Goal: Complete application form: Complete application form

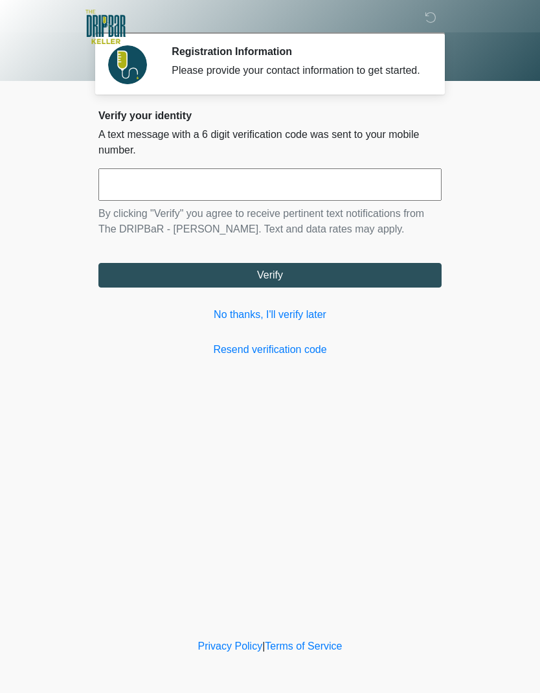
click at [224, 322] on link "No thanks, I'll verify later" at bounding box center [269, 315] width 343 height 16
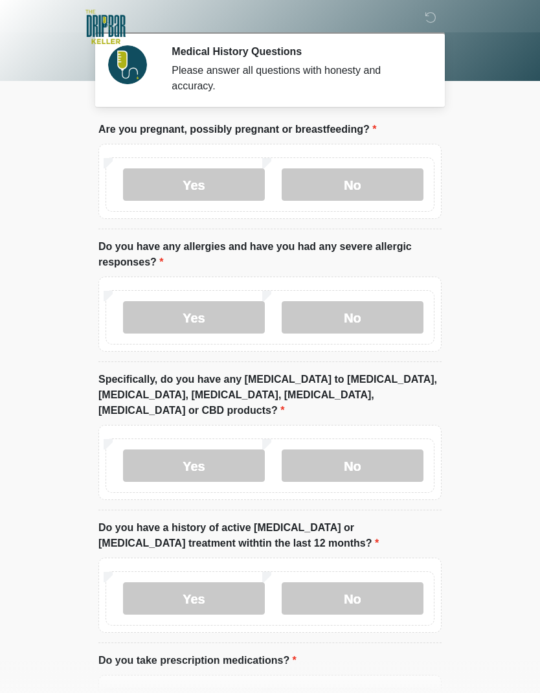
click at [326, 173] on label "No" at bounding box center [353, 184] width 142 height 32
click at [326, 314] on label "No" at bounding box center [353, 317] width 142 height 32
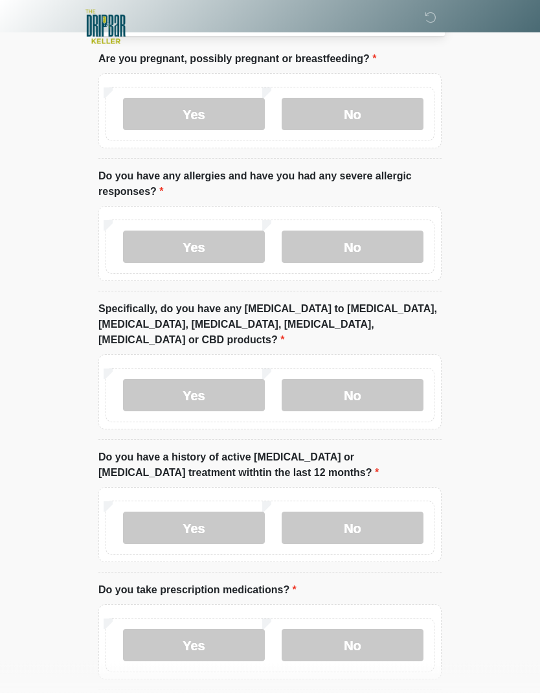
scroll to position [71, 0]
click at [333, 379] on label "No" at bounding box center [353, 395] width 142 height 32
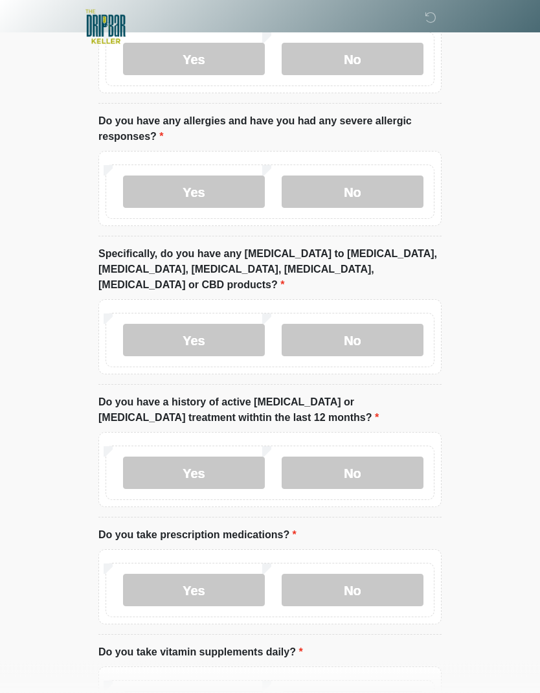
scroll to position [126, 0]
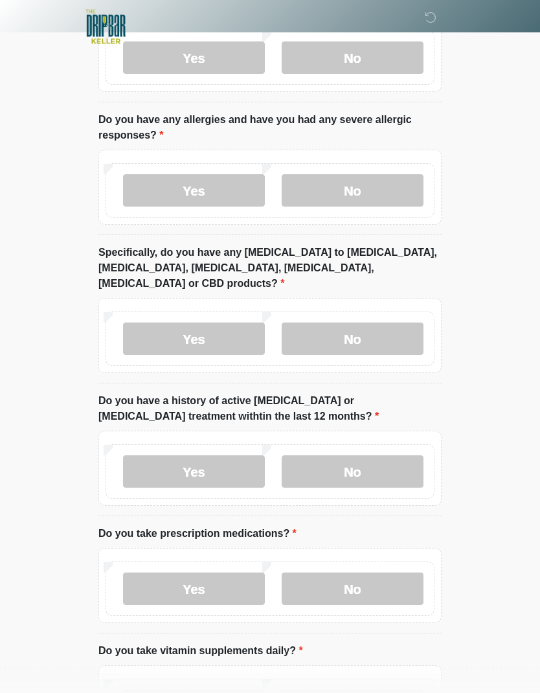
click at [333, 456] on label "No" at bounding box center [353, 472] width 142 height 32
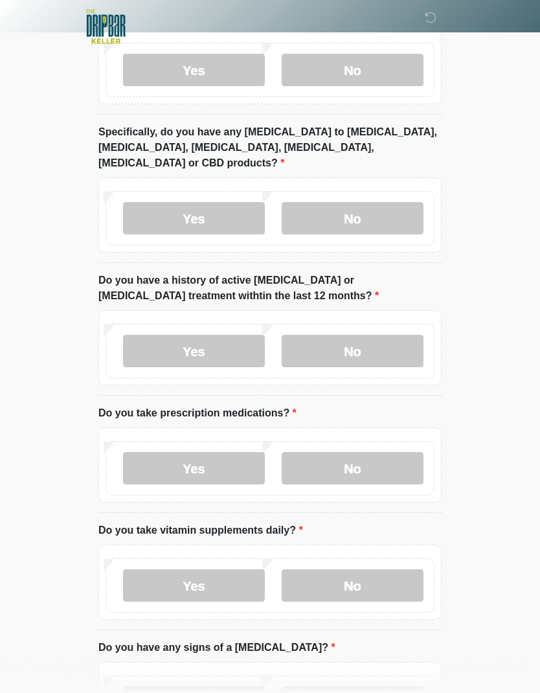
scroll to position [253, 0]
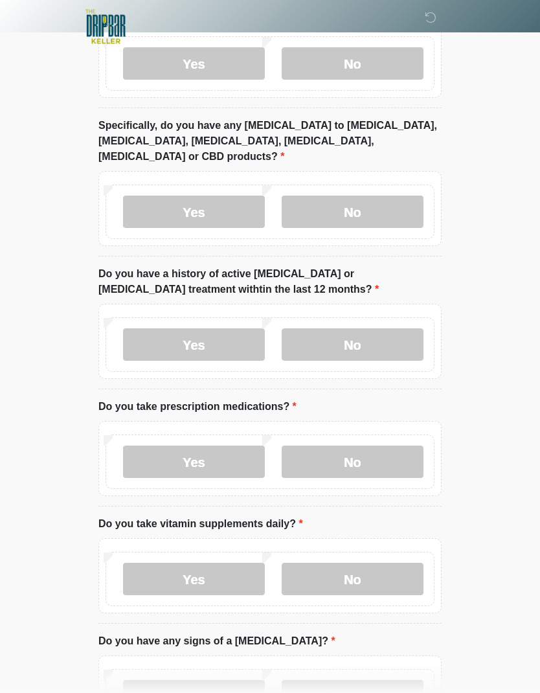
click at [139, 446] on label "Yes" at bounding box center [194, 462] width 142 height 32
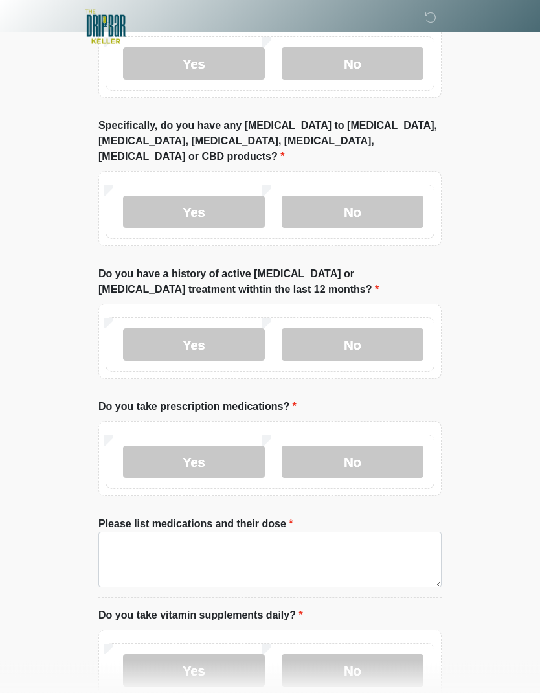
scroll to position [254, 0]
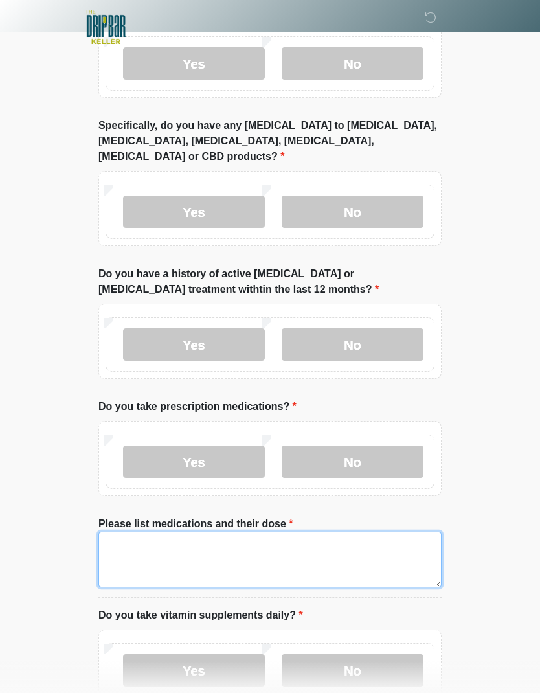
click at [123, 531] on textarea "Please list medications and their dose" at bounding box center [269, 559] width 343 height 56
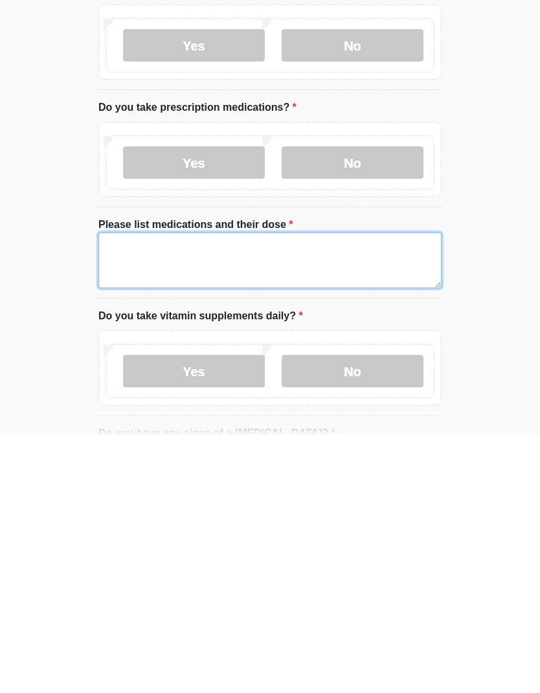
click at [167, 491] on textarea "Please list medications and their dose" at bounding box center [269, 519] width 343 height 56
type textarea "*******"
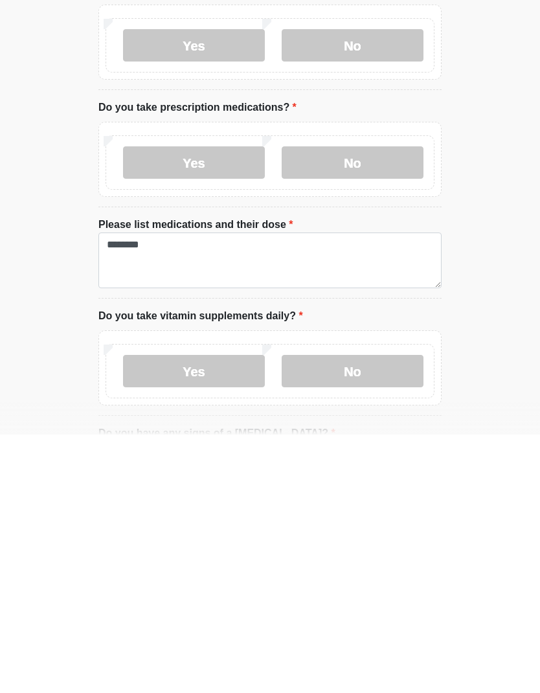
click at [324, 613] on label "No" at bounding box center [353, 629] width 142 height 32
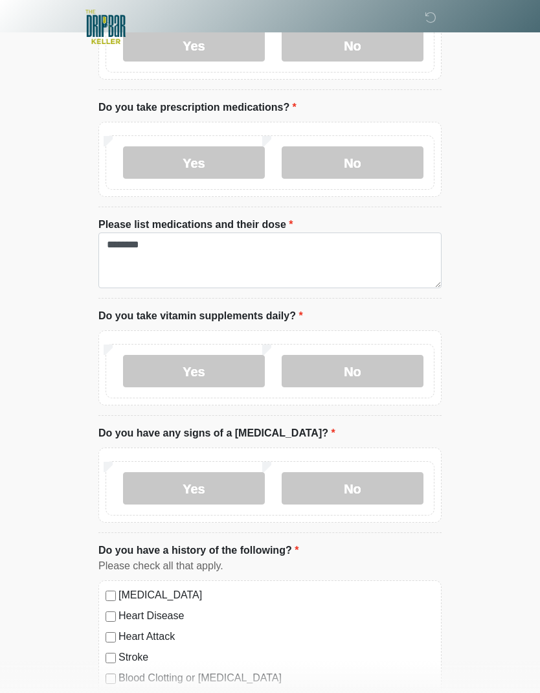
click at [398, 472] on label "No" at bounding box center [353, 488] width 142 height 32
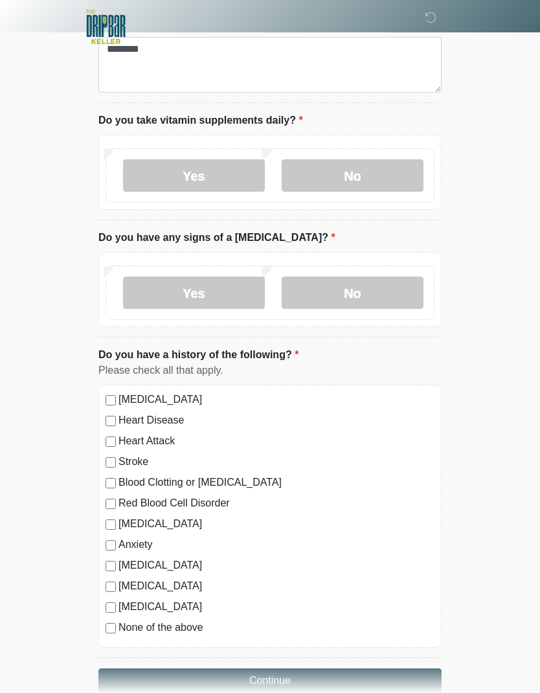
scroll to position [800, 0]
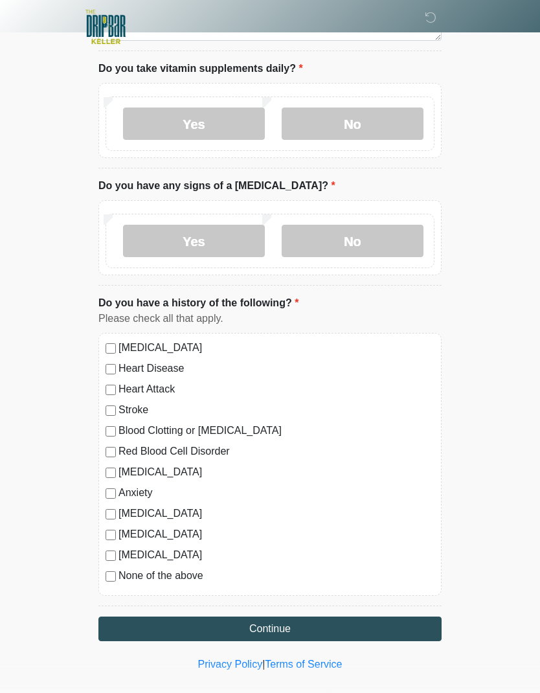
click at [232, 616] on button "Continue" at bounding box center [269, 628] width 343 height 25
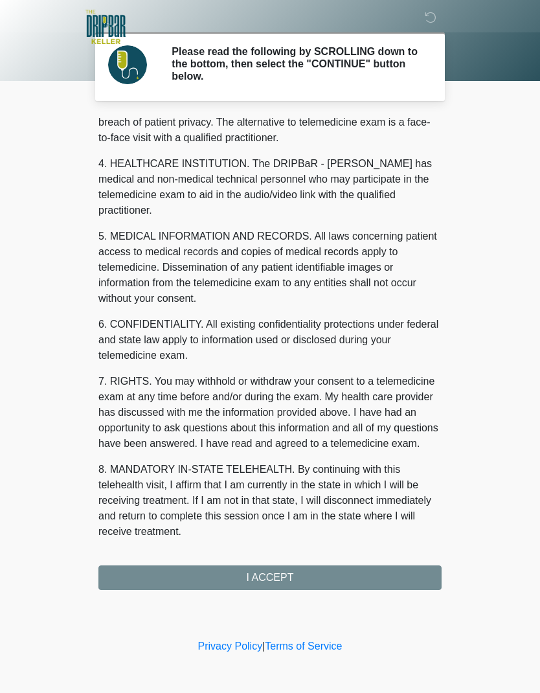
scroll to position [317, 0]
click at [177, 568] on button "I ACCEPT" at bounding box center [269, 577] width 343 height 25
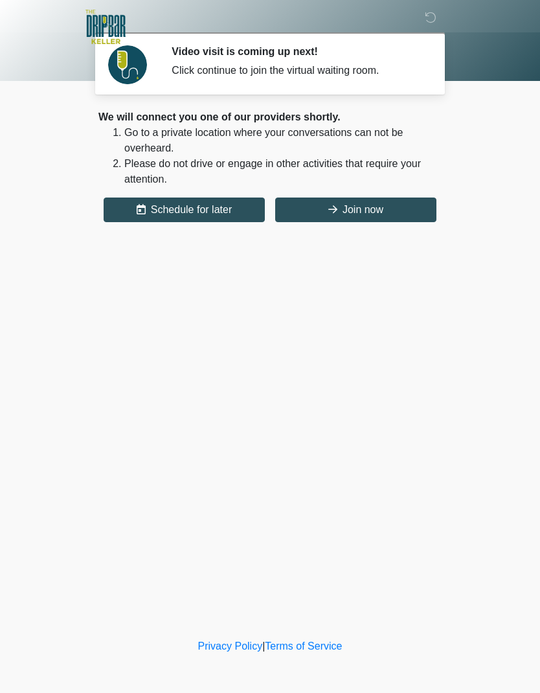
click at [324, 210] on button "Join now" at bounding box center [355, 209] width 161 height 25
